Goal: Transaction & Acquisition: Purchase product/service

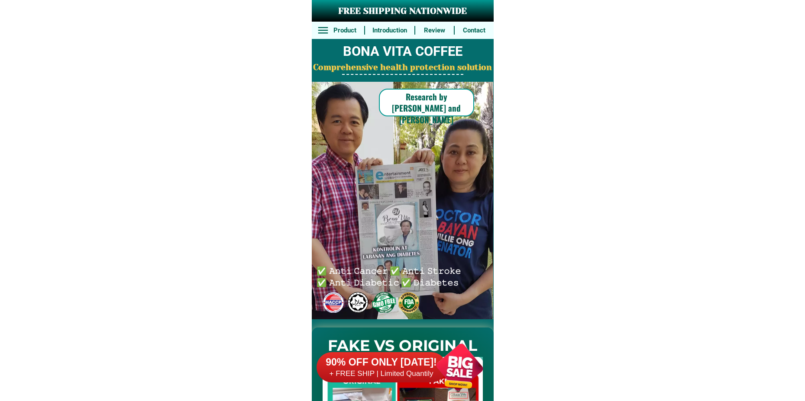
drag, startPoint x: 463, startPoint y: 362, endPoint x: 415, endPoint y: 277, distance: 98.1
click at [463, 363] on div at bounding box center [460, 367] width 68 height 68
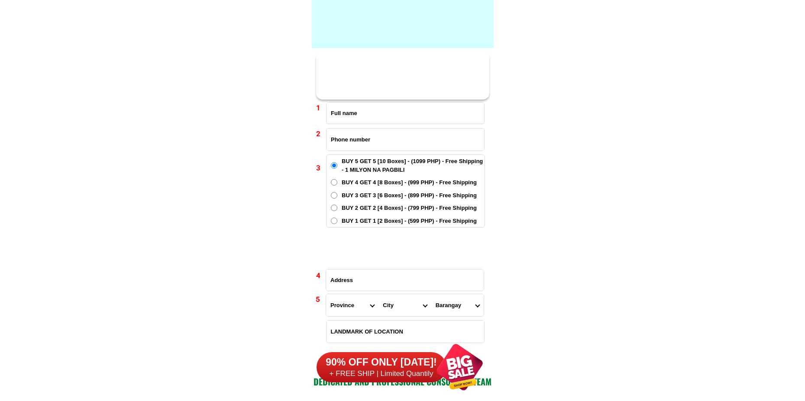
scroll to position [6368, 0]
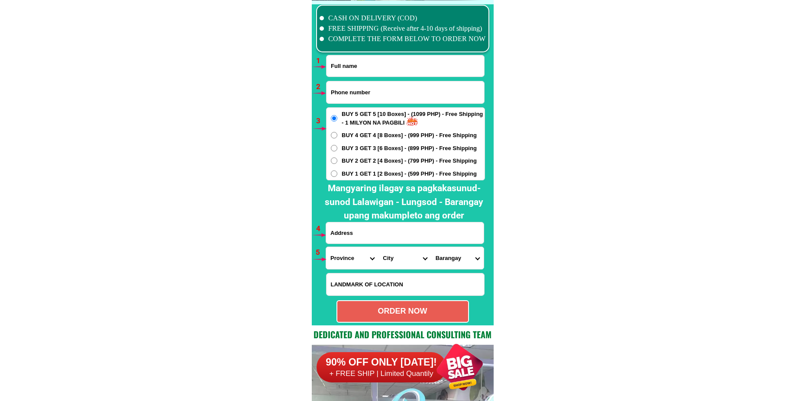
click at [363, 71] on input "Input full_name" at bounding box center [406, 65] width 158 height 21
paste input "[PERSON_NAME]"
type input "[PERSON_NAME]"
click at [352, 90] on input "Input phone_number" at bounding box center [406, 92] width 158 height 22
paste input "09857533148"
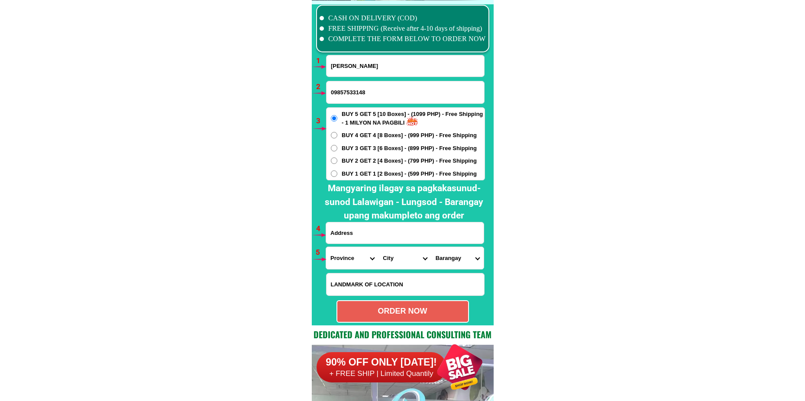
type input "09857533148"
click at [359, 235] on input "Input address" at bounding box center [405, 233] width 158 height 21
paste input "St Sambate [PERSON_NAME] bagac bataan"
type input "St Sambate [PERSON_NAME] bagac bataan"
click at [351, 164] on span "BUY 2 GET 2 [4 Boxes] - (799 PHP) - Free Shipping" at bounding box center [409, 161] width 135 height 9
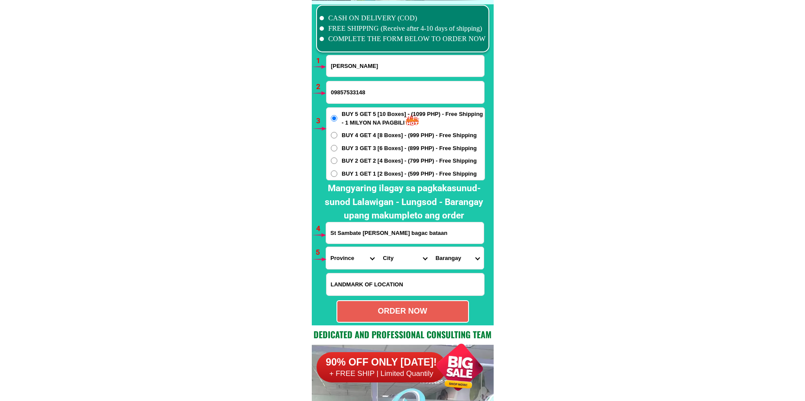
click at [337, 164] on input "BUY 2 GET 2 [4 Boxes] - (799 PHP) - Free Shipping" at bounding box center [334, 161] width 6 height 6
radio input "true"
click at [351, 170] on span "BUY 1 GET 1 [2 Boxes] - (599 PHP) - Free Shipping" at bounding box center [409, 174] width 135 height 9
click at [337, 171] on input "BUY 1 GET 1 [2 Boxes] - (599 PHP) - Free Shipping" at bounding box center [334, 174] width 6 height 6
radio input "true"
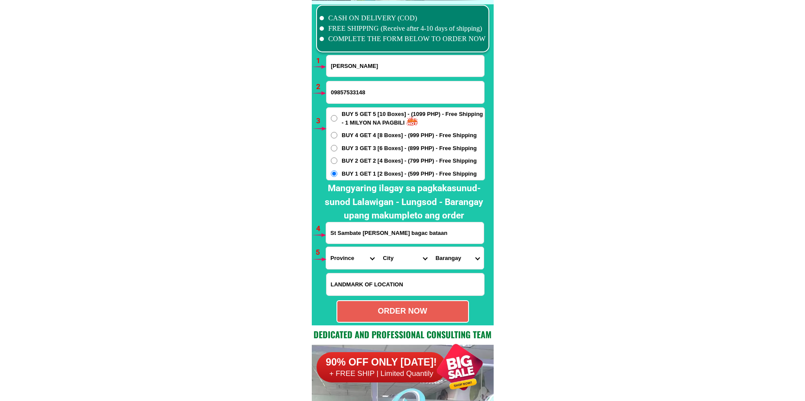
drag, startPoint x: 347, startPoint y: 259, endPoint x: 352, endPoint y: 247, distance: 12.4
click at [347, 259] on select "Province [GEOGRAPHIC_DATA] [GEOGRAPHIC_DATA][PERSON_NAME][GEOGRAPHIC_DATA][GEOG…" at bounding box center [352, 258] width 52 height 22
select select "63_623"
click at [440, 236] on input "St Sambate [PERSON_NAME] bagac bataan" at bounding box center [405, 233] width 158 height 21
paste input "St Sambate [PERSON_NAME] bagac bataan"
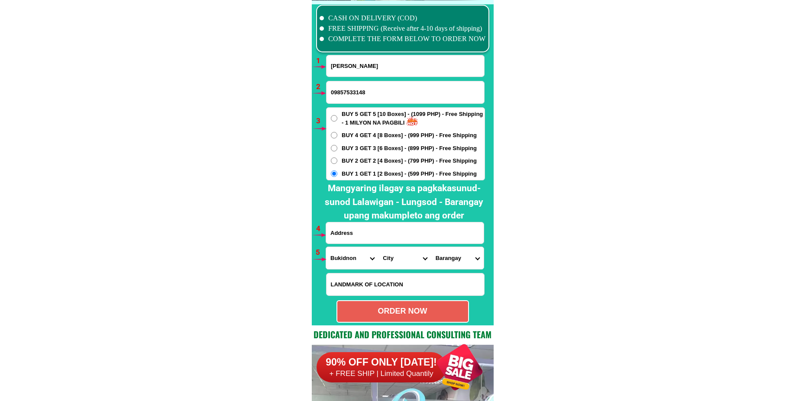
type input "St Sambate [PERSON_NAME] bagac bataan"
drag, startPoint x: 334, startPoint y: 260, endPoint x: 343, endPoint y: 247, distance: 15.6
click at [333, 260] on select "Province [GEOGRAPHIC_DATA] [GEOGRAPHIC_DATA][PERSON_NAME][GEOGRAPHIC_DATA][GEOG…" at bounding box center [352, 258] width 52 height 22
select select "63_1"
click at [326, 247] on select "Province [GEOGRAPHIC_DATA] [GEOGRAPHIC_DATA][PERSON_NAME][GEOGRAPHIC_DATA][GEOG…" at bounding box center [352, 258] width 52 height 22
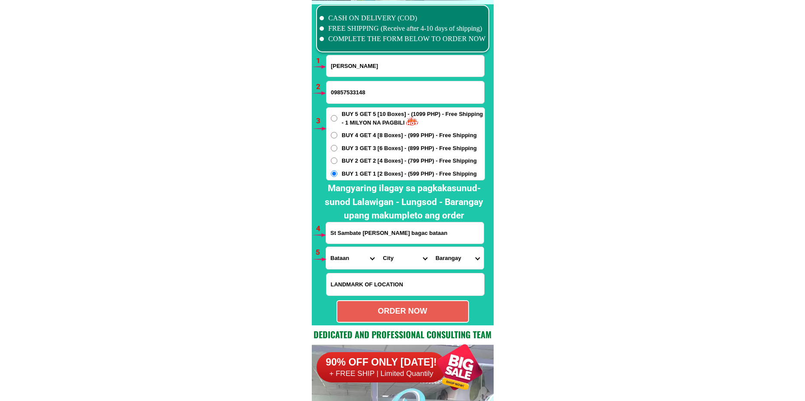
drag, startPoint x: 402, startPoint y: 262, endPoint x: 402, endPoint y: 249, distance: 13.9
click at [401, 262] on select "City [GEOGRAPHIC_DATA] [GEOGRAPHIC_DATA] [GEOGRAPHIC_DATA]-city [GEOGRAPHIC_DAT…" at bounding box center [404, 258] width 52 height 22
select select "63_15528"
click at [378, 247] on select "City [GEOGRAPHIC_DATA] [GEOGRAPHIC_DATA] [GEOGRAPHIC_DATA]-city [GEOGRAPHIC_DAT…" at bounding box center [404, 258] width 52 height 22
drag, startPoint x: 455, startPoint y: 264, endPoint x: 456, endPoint y: 252, distance: 11.3
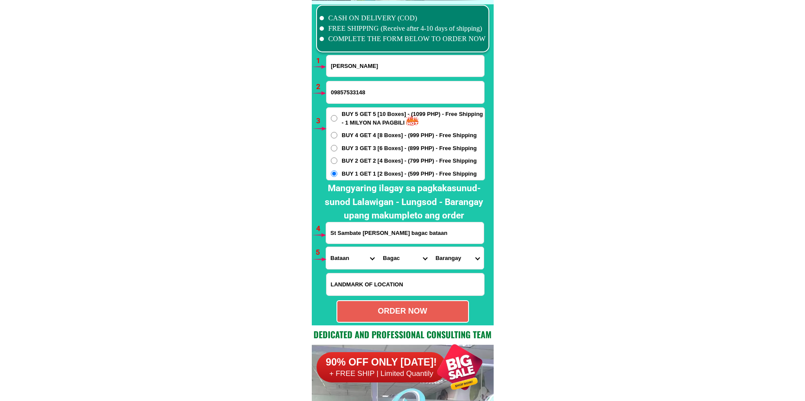
click at [455, 264] on select "Barangay [PERSON_NAME] (pob.) Banawang Binuangan [PERSON_NAME] Pag-asa (wawa-[G…" at bounding box center [457, 258] width 52 height 22
select select "63_1552854693"
click at [431, 247] on select "Barangay [PERSON_NAME] (pob.) Banawang Binuangan [PERSON_NAME] Pag-asa (wawa-[G…" at bounding box center [457, 258] width 52 height 22
click at [398, 310] on div "ORDER NOW" at bounding box center [402, 312] width 131 height 12
type input "St Sambate [PERSON_NAME] bagac bataan"
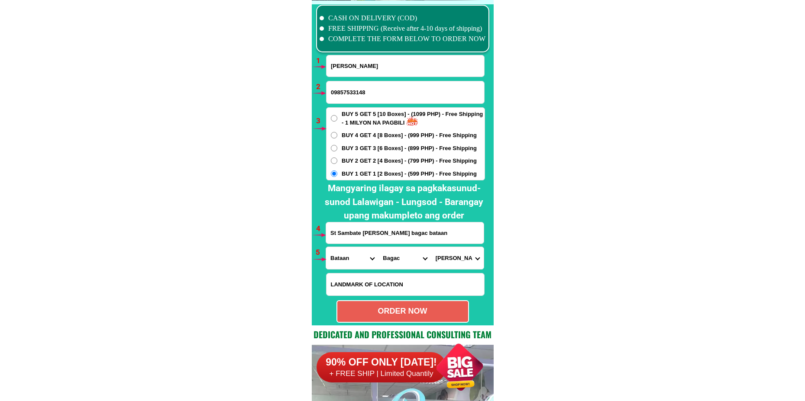
radio input "true"
